Goal: Book appointment/travel/reservation

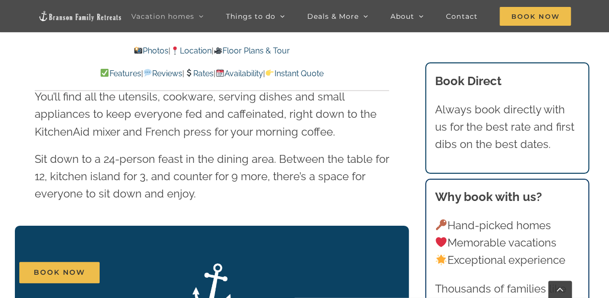
scroll to position [1472, 0]
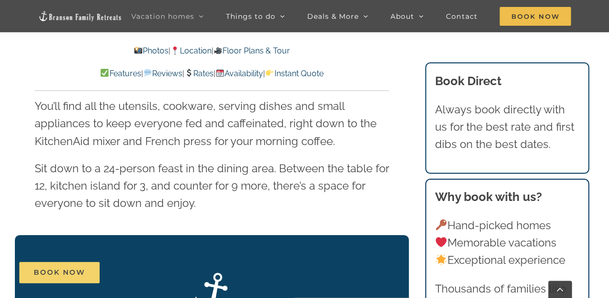
click at [66, 272] on span "Book Now" at bounding box center [60, 272] width 52 height 8
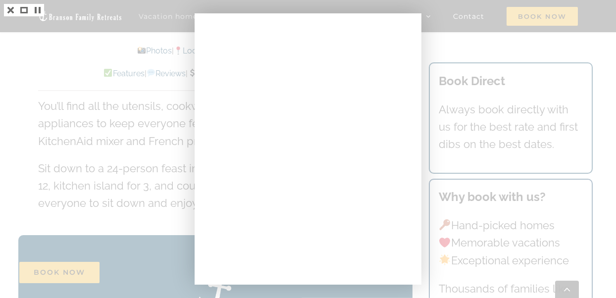
click at [463, 47] on div at bounding box center [308, 149] width 616 height 298
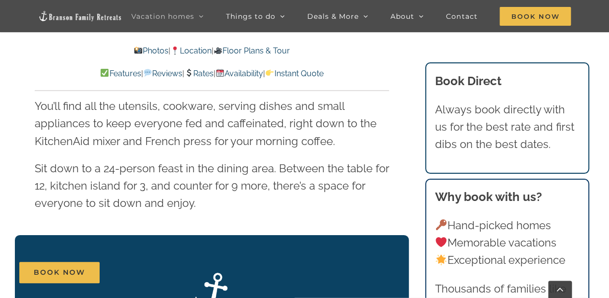
scroll to position [1331, 0]
